Goal: Information Seeking & Learning: Learn about a topic

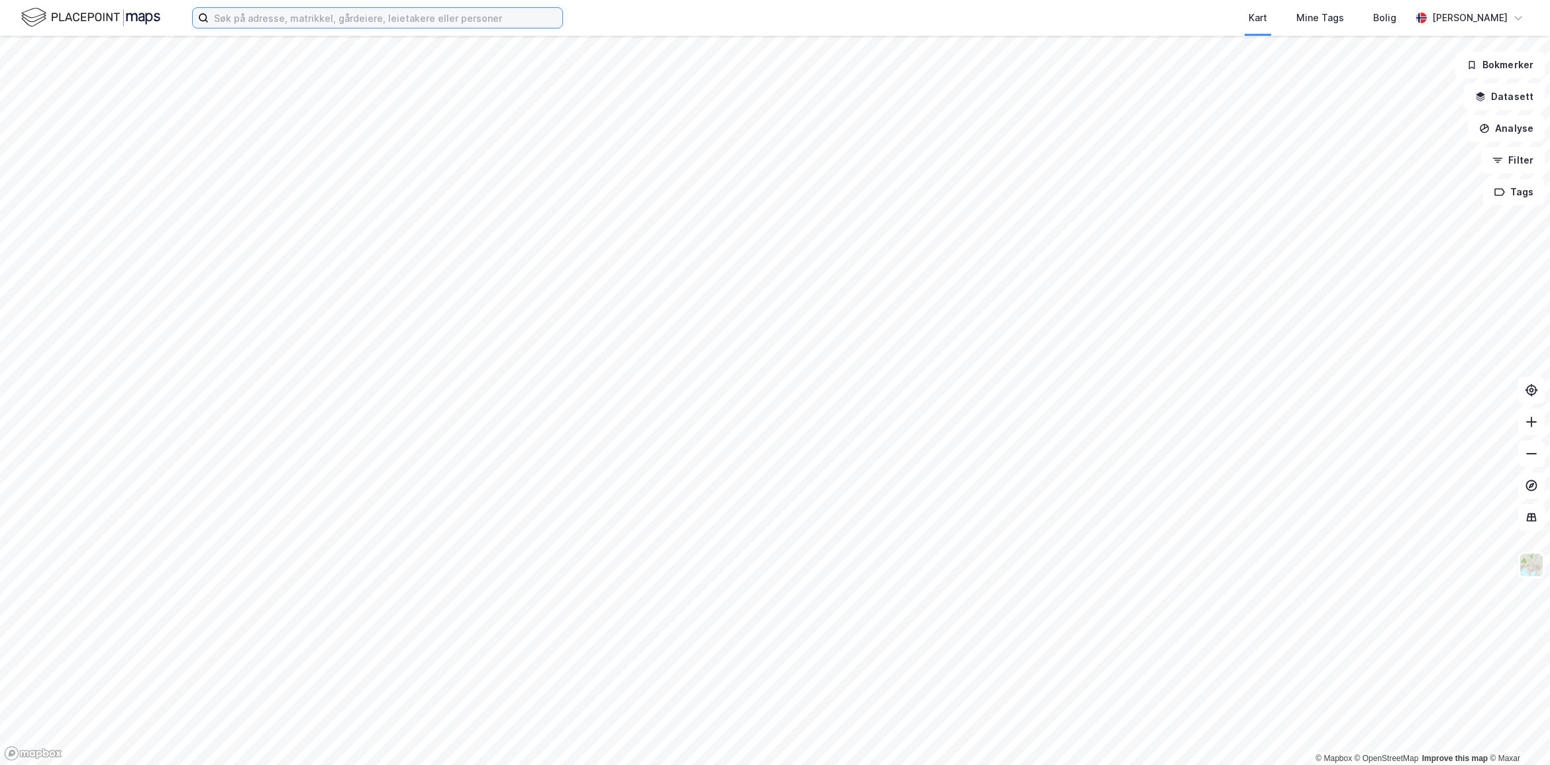
drag, startPoint x: 266, startPoint y: 17, endPoint x: 247, endPoint y: 23, distance: 20.3
click at [266, 17] on input at bounding box center [386, 18] width 354 height 20
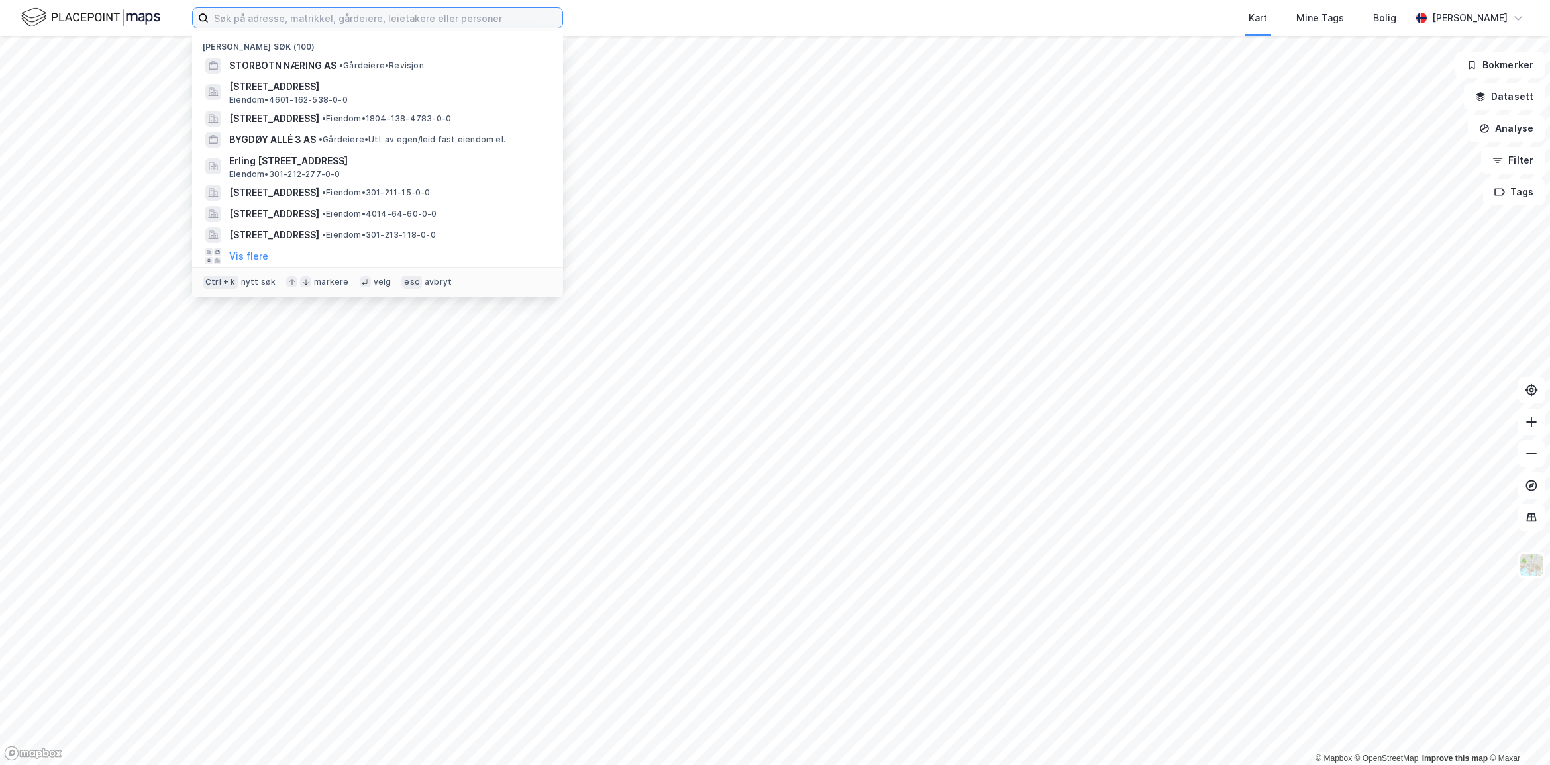
paste input "Vognhallene AS"
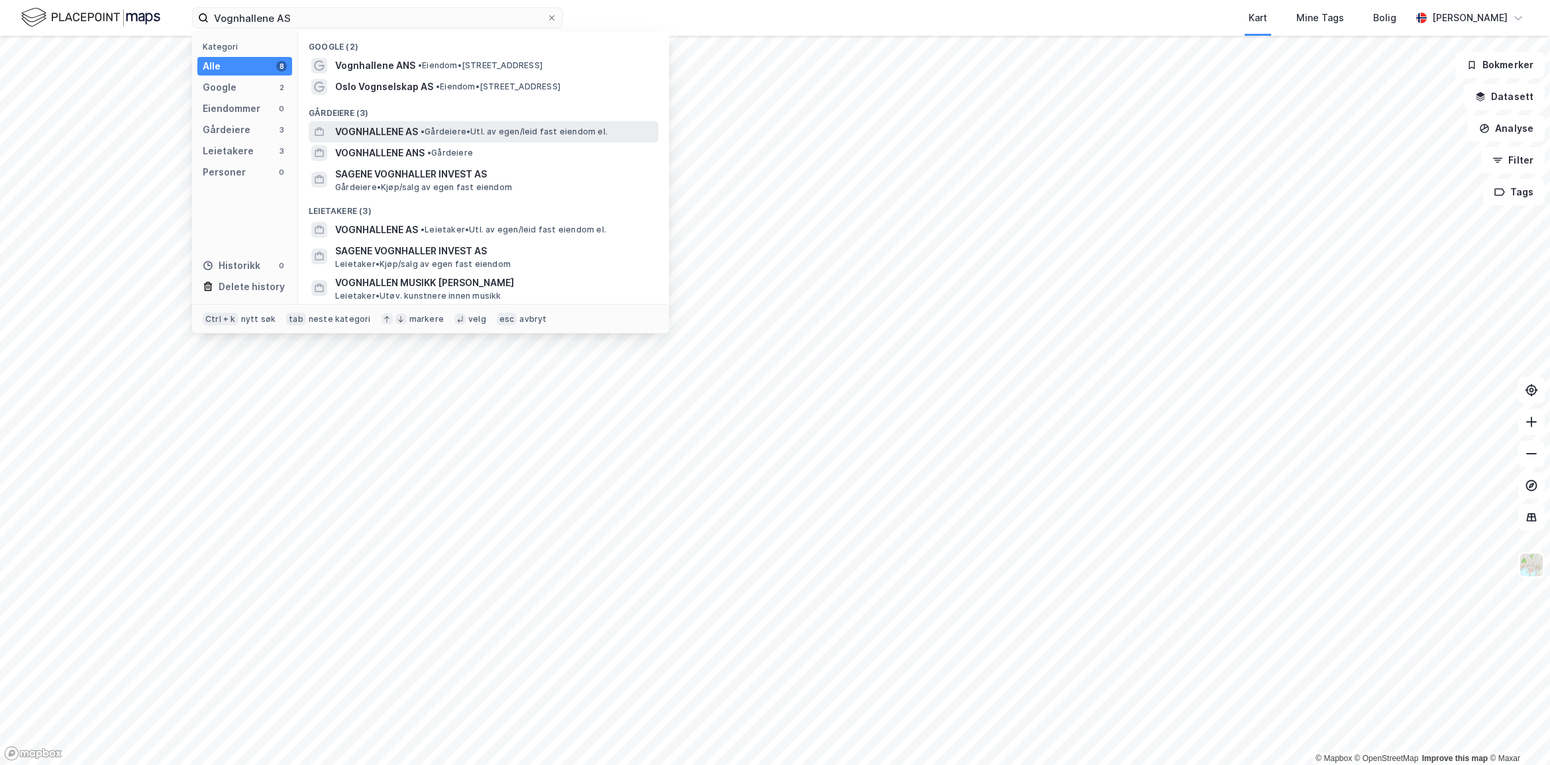
click at [399, 124] on span "VOGNHALLENE AS" at bounding box center [376, 132] width 83 height 16
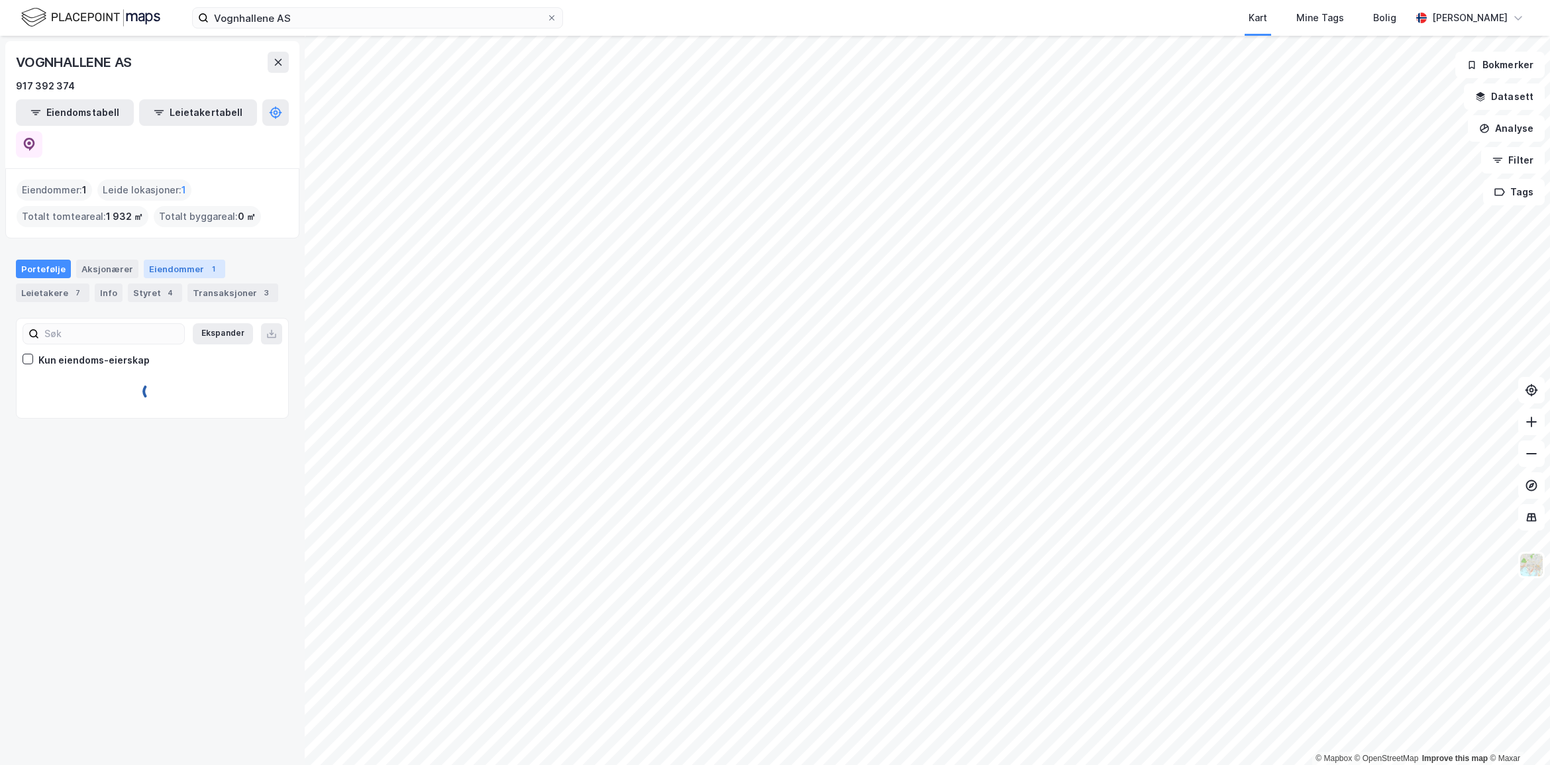
click at [177, 260] on div "Eiendommer 1" at bounding box center [184, 269] width 81 height 19
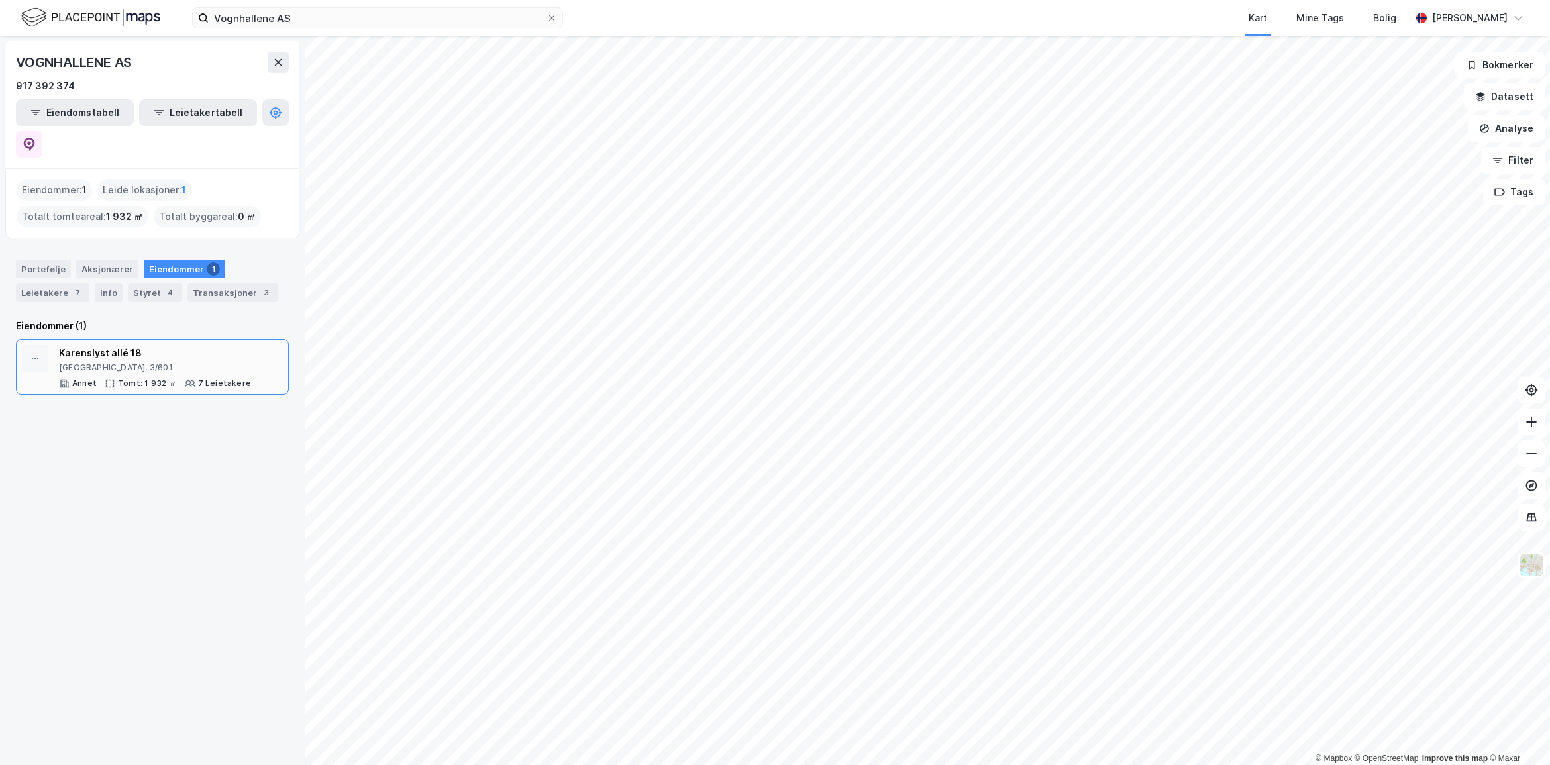
click at [153, 362] on div "[GEOGRAPHIC_DATA], 3/601" at bounding box center [155, 367] width 192 height 11
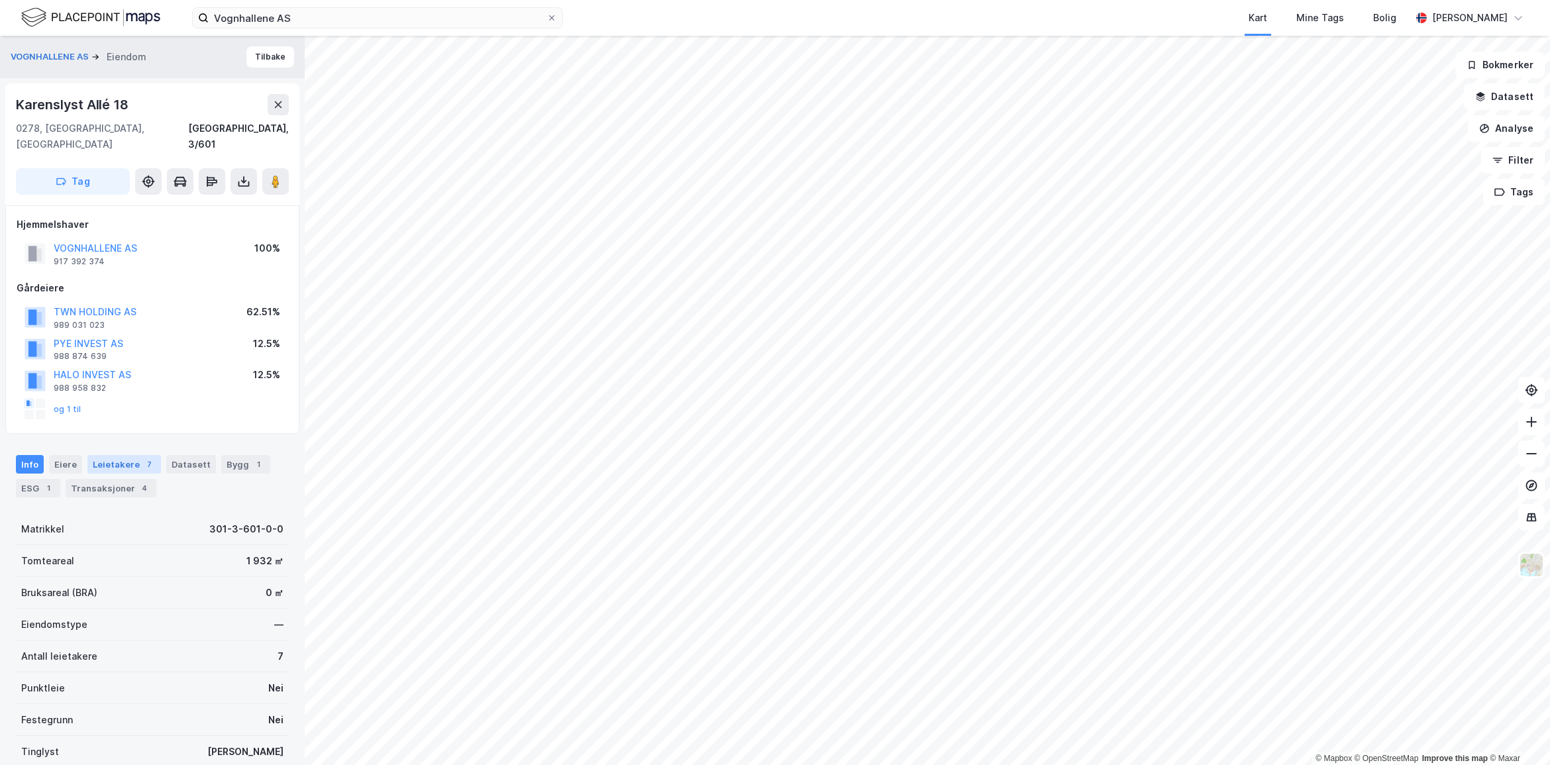
click at [107, 455] on div "Leietakere 7" at bounding box center [124, 464] width 74 height 19
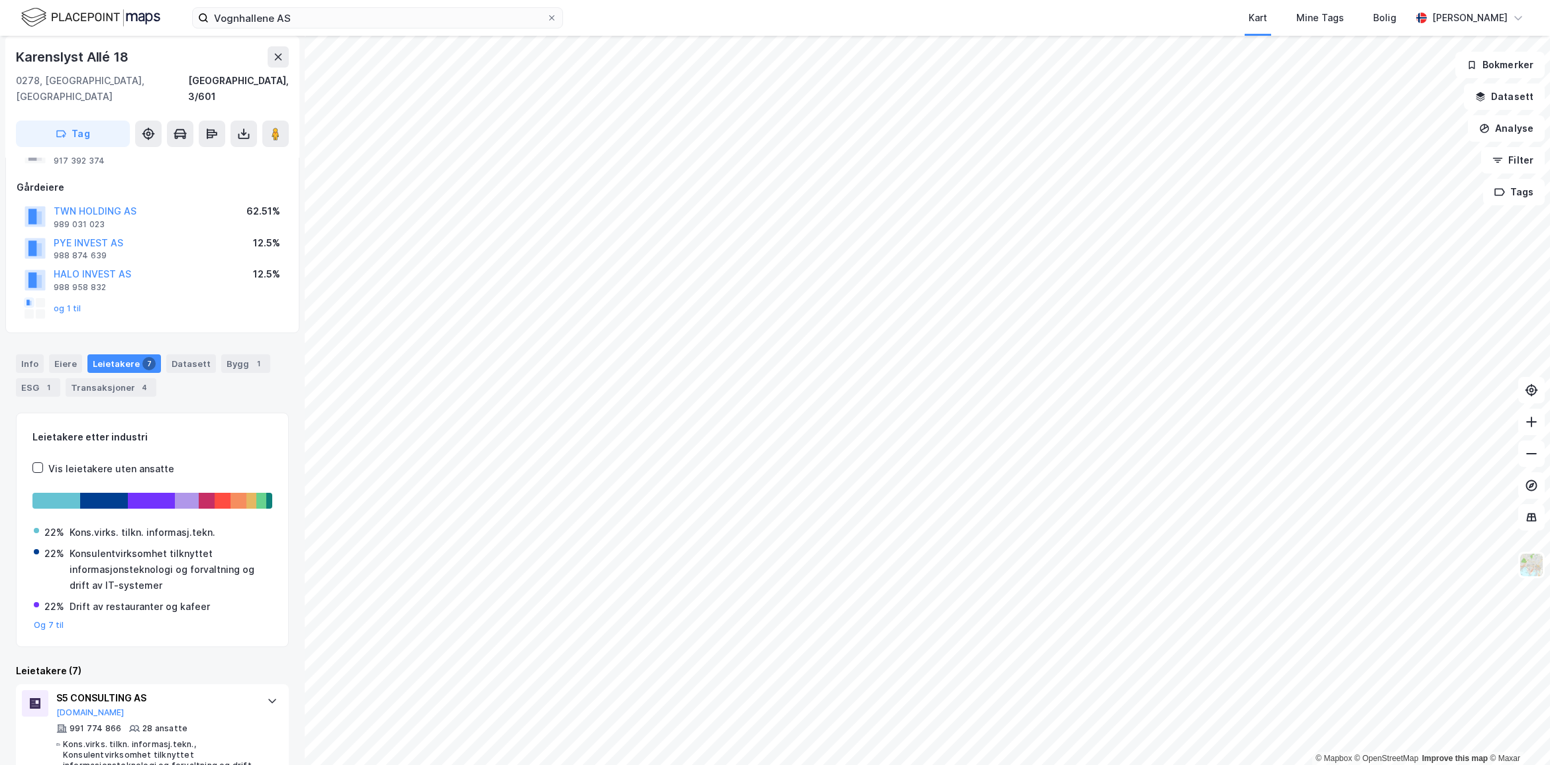
scroll to position [50, 0]
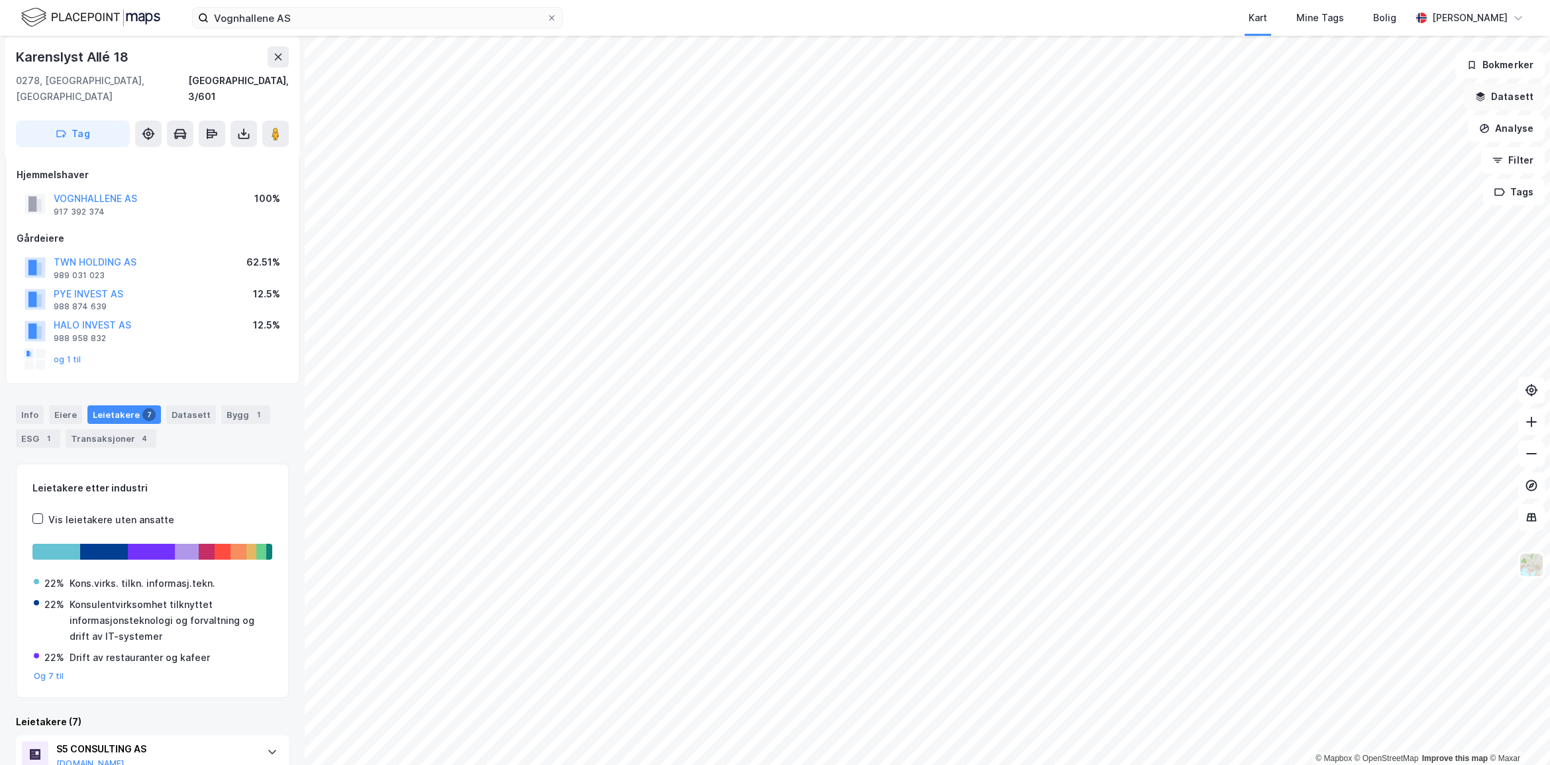
click at [1516, 103] on button "Datasett" at bounding box center [1504, 96] width 81 height 26
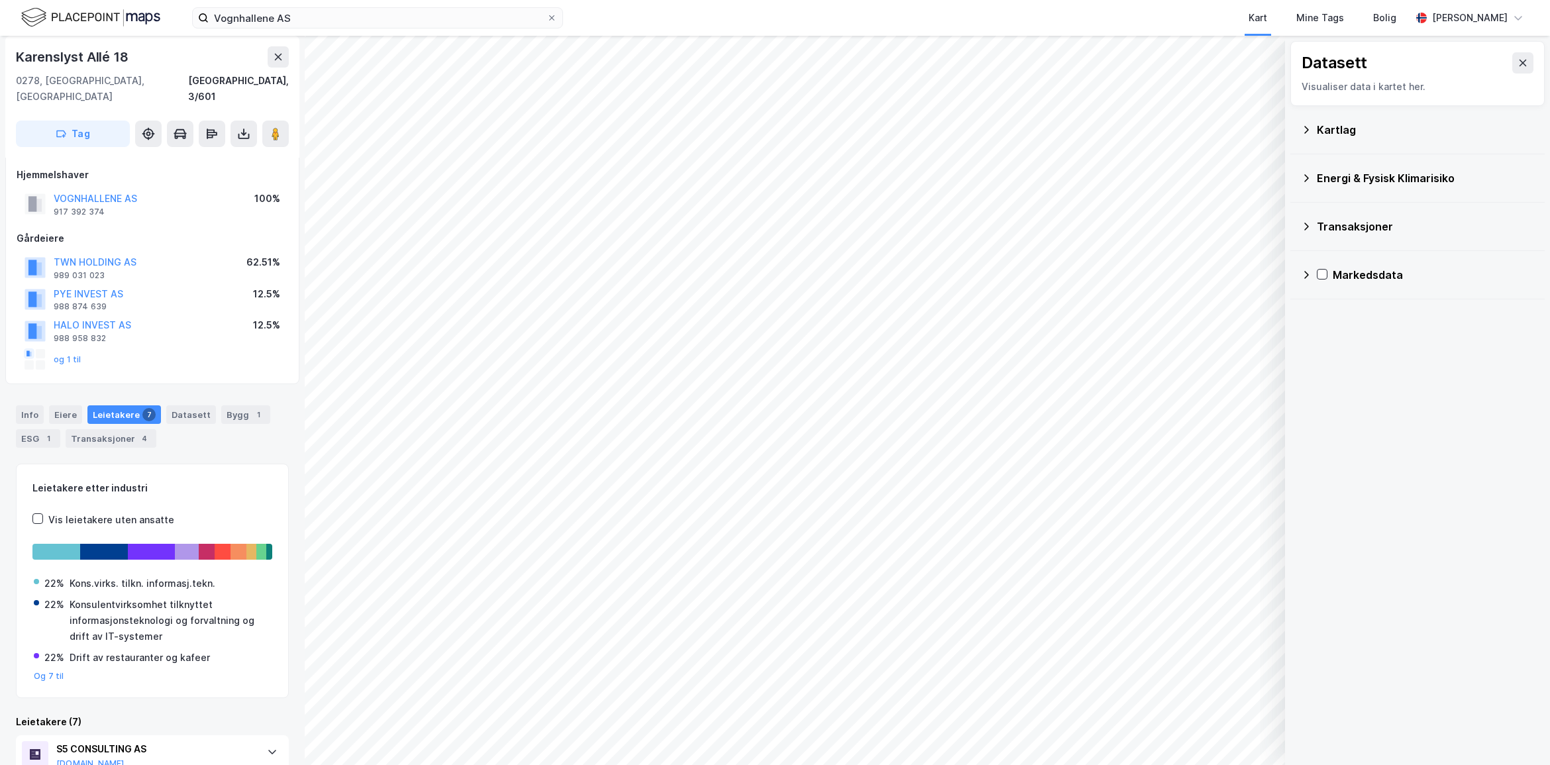
click at [1346, 121] on div "Kartlag" at bounding box center [1417, 130] width 233 height 32
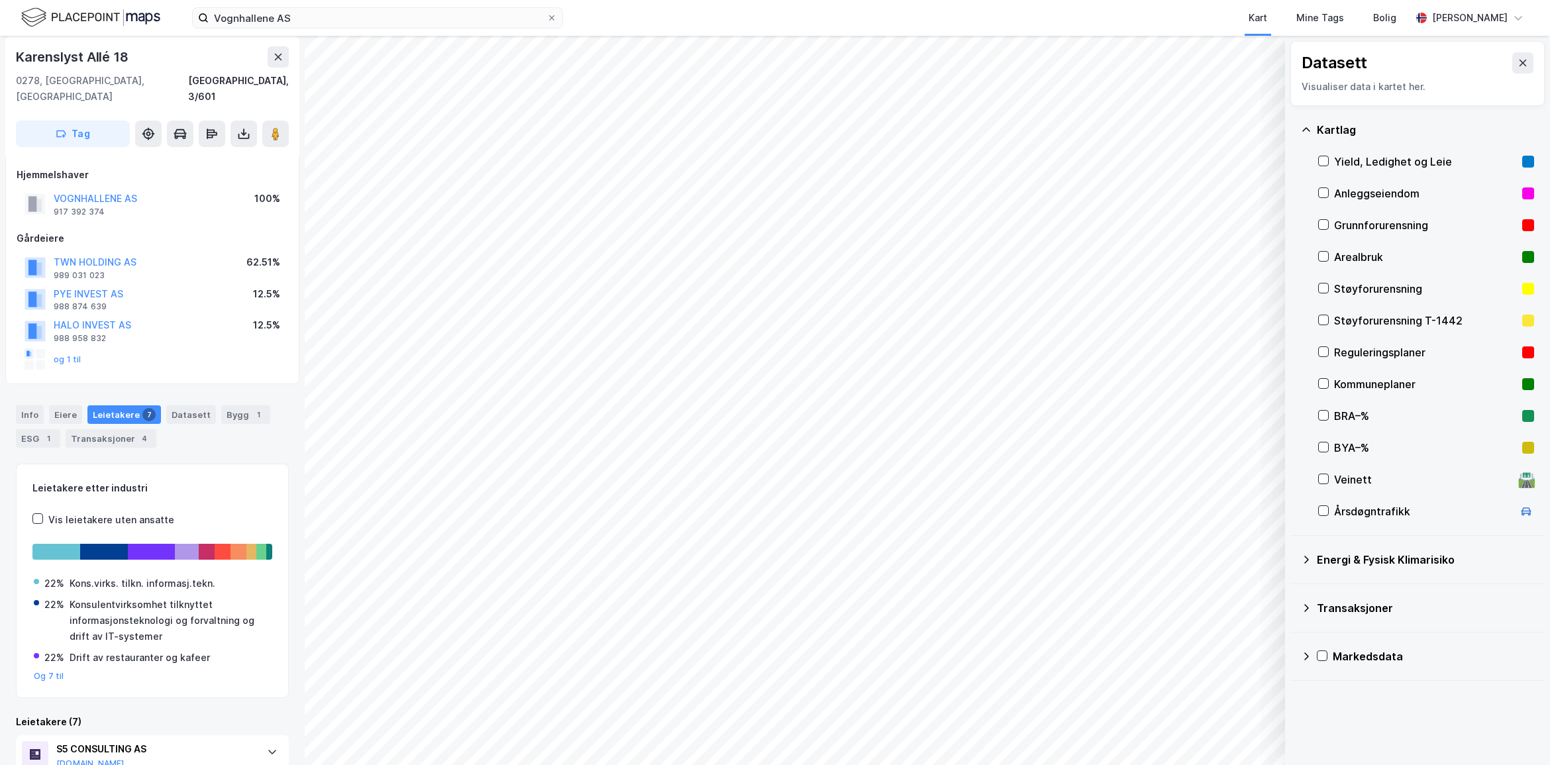
click at [1393, 167] on div "Yield, Ledighet og Leie" at bounding box center [1425, 162] width 183 height 16
click at [1255, 723] on button "Vis" at bounding box center [1217, 730] width 110 height 21
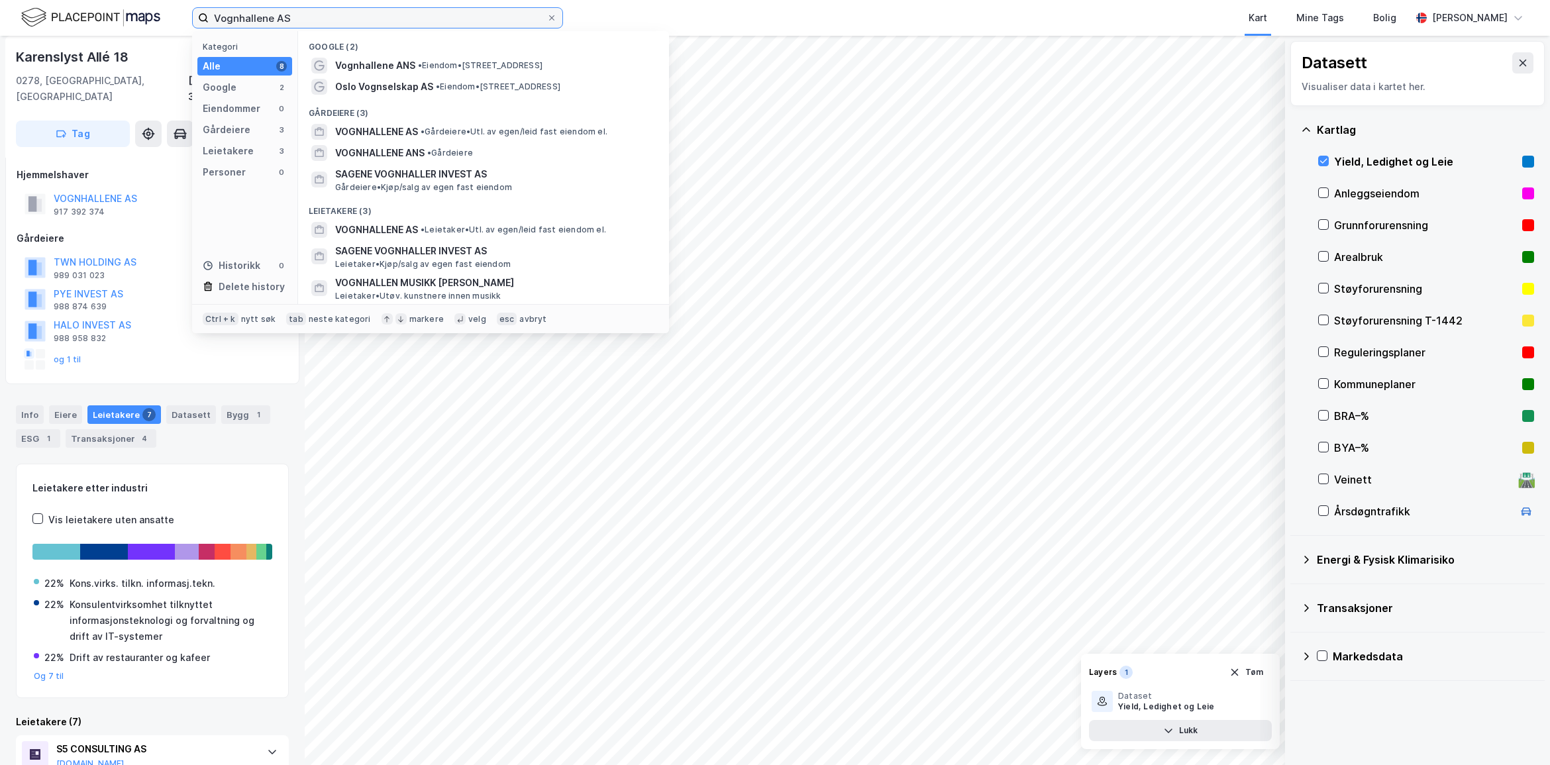
drag, startPoint x: 323, startPoint y: 14, endPoint x: 131, endPoint y: 11, distance: 191.5
click at [131, 11] on div "Vognhallene AS Kategori Alle 8 Google 2 Eiendommer 0 Gårdeiere 3 Leietakere 3 P…" at bounding box center [775, 18] width 1550 height 36
click at [1240, 676] on icon "button" at bounding box center [1235, 672] width 11 height 11
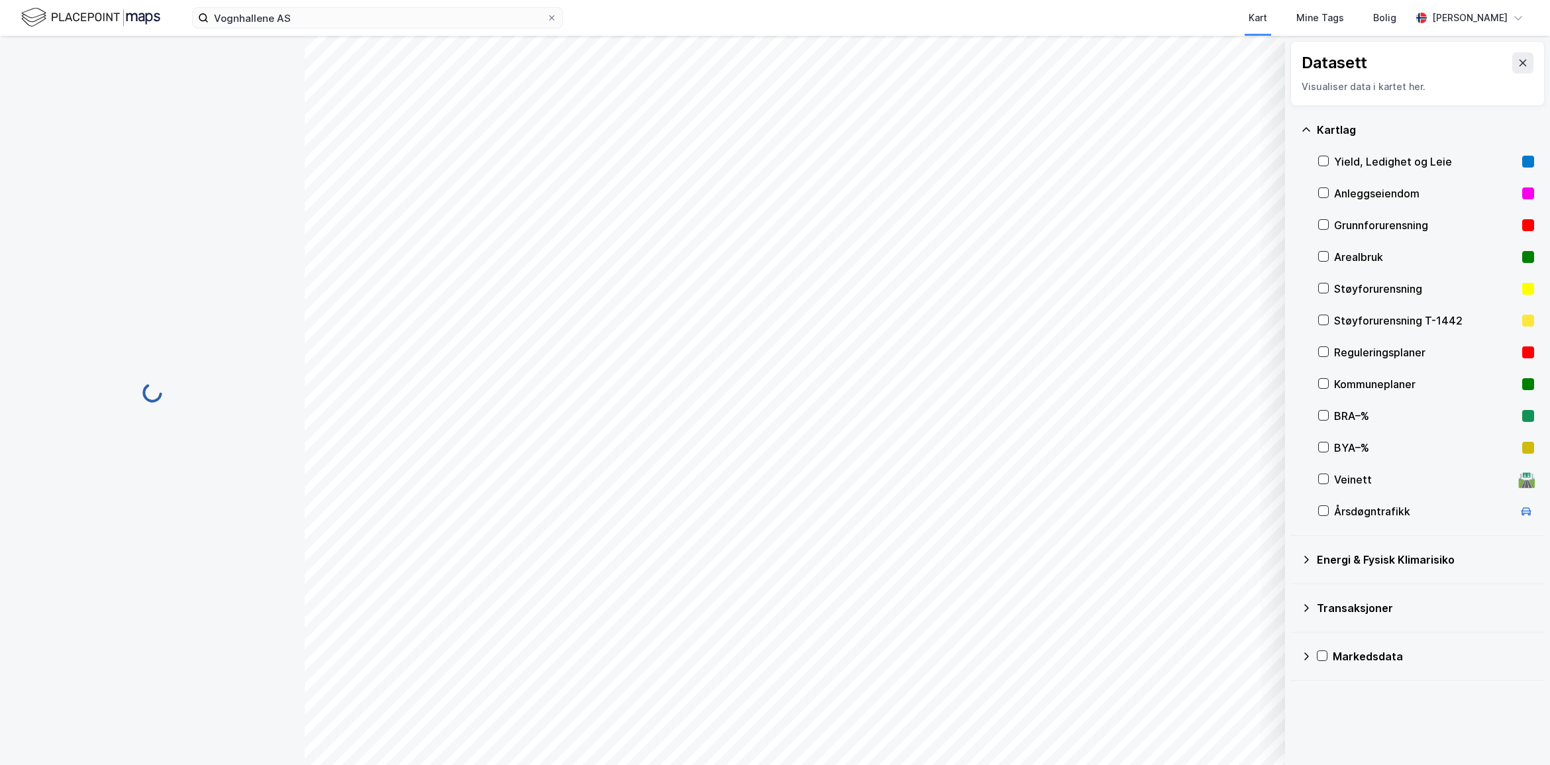
scroll to position [42, 0]
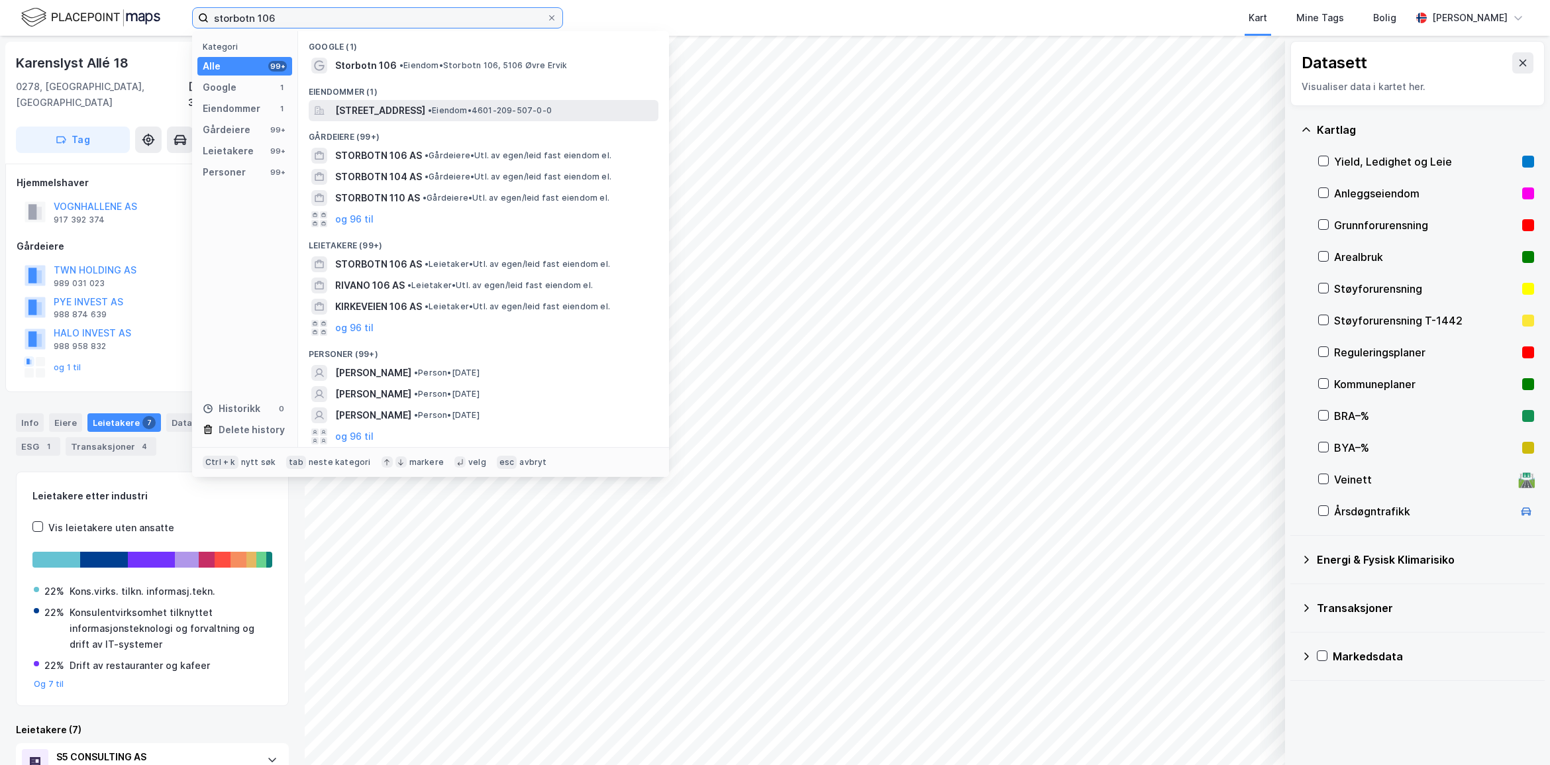
type input "storbotn 106"
click at [548, 100] on div "[STREET_ADDRESS] • Eiendom • 4601-209-507-0-0" at bounding box center [484, 110] width 350 height 21
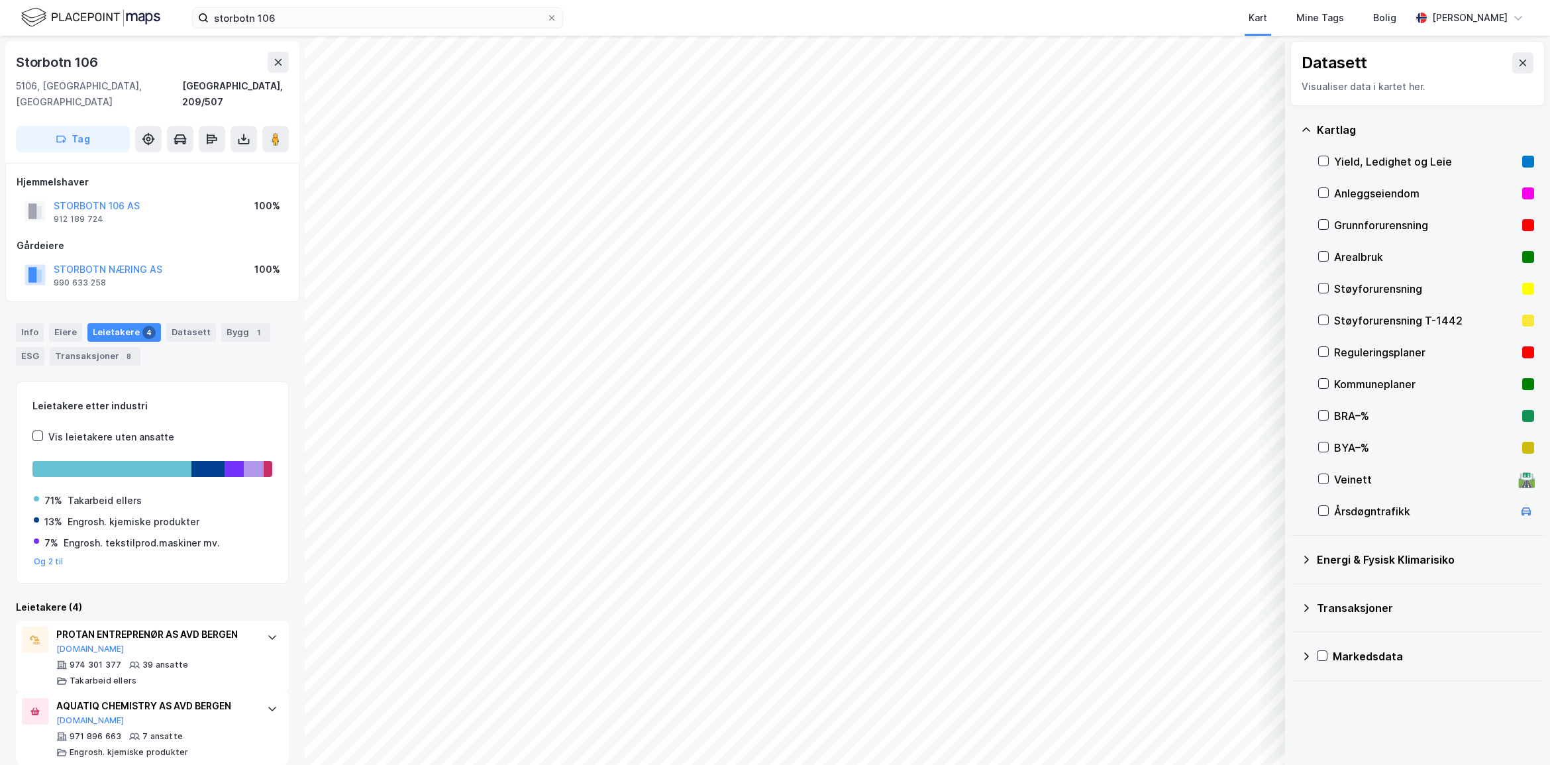
click at [1399, 161] on div "Yield, Ledighet og Leie" at bounding box center [1425, 162] width 183 height 16
